Goal: Check status: Check status

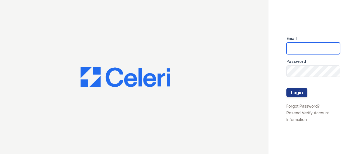
type input "mmoran@trinity-pm.com"
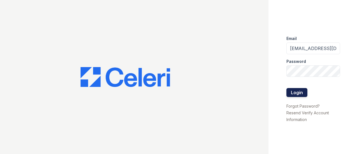
click at [297, 93] on button "Login" at bounding box center [296, 92] width 21 height 9
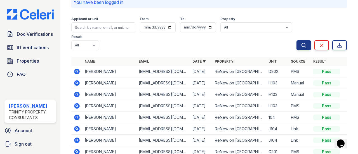
scroll to position [18, 0]
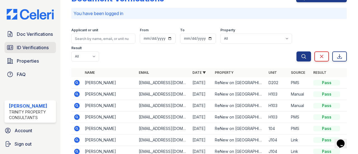
click at [41, 47] on span "ID Verifications" at bounding box center [33, 47] width 32 height 7
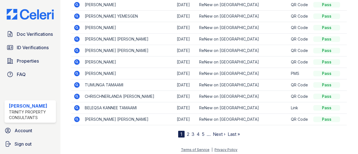
scroll to position [90, 0]
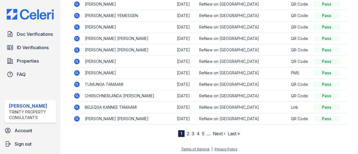
click at [103, 121] on td "[PERSON_NAME] [PERSON_NAME]" at bounding box center [129, 118] width 92 height 11
click at [77, 118] on icon at bounding box center [76, 118] width 1 height 1
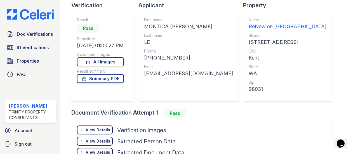
scroll to position [50, 0]
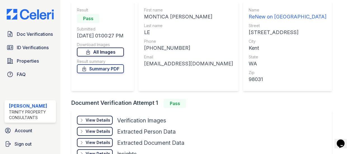
click at [107, 52] on link "All Images" at bounding box center [100, 52] width 47 height 9
click at [103, 119] on div "View Details" at bounding box center [98, 120] width 25 height 6
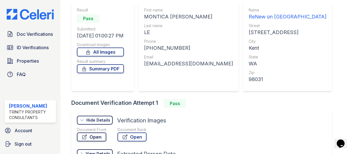
click at [95, 137] on link "Open" at bounding box center [91, 137] width 29 height 9
click at [101, 53] on link "All Images" at bounding box center [100, 52] width 47 height 9
click at [91, 52] on icon at bounding box center [88, 52] width 6 height 6
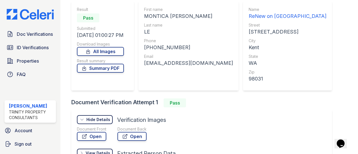
scroll to position [48, 0]
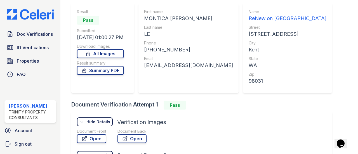
click at [40, 51] on span "ID Verifications" at bounding box center [33, 47] width 32 height 7
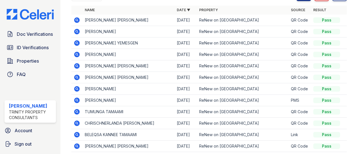
scroll to position [91, 0]
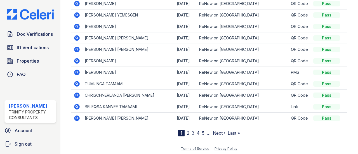
click at [78, 117] on icon at bounding box center [77, 119] width 6 height 6
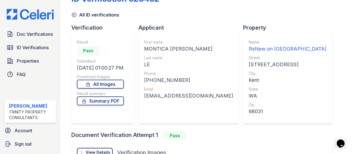
scroll to position [28, 0]
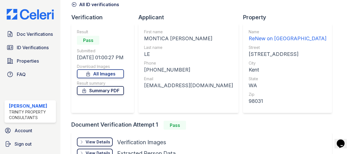
click at [113, 92] on link "Summary PDF" at bounding box center [100, 90] width 47 height 9
